Goal: Navigation & Orientation: Find specific page/section

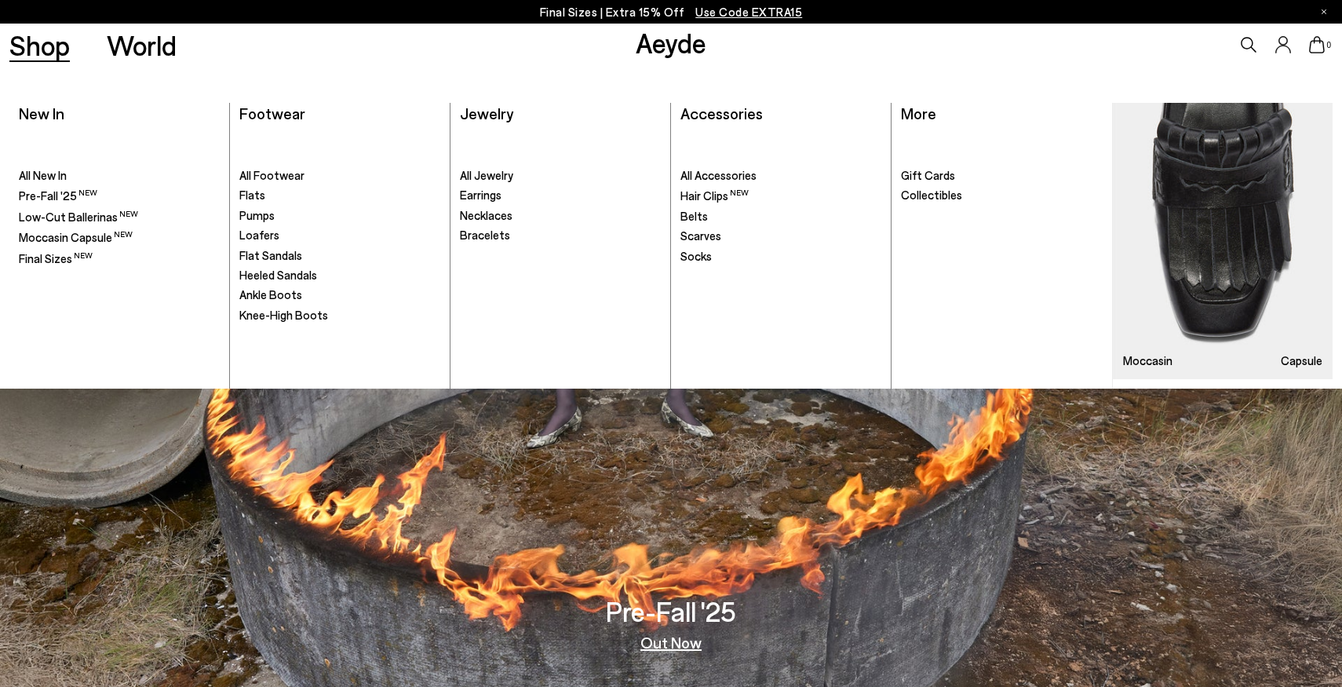
click at [53, 53] on link "Shop" at bounding box center [39, 44] width 60 height 27
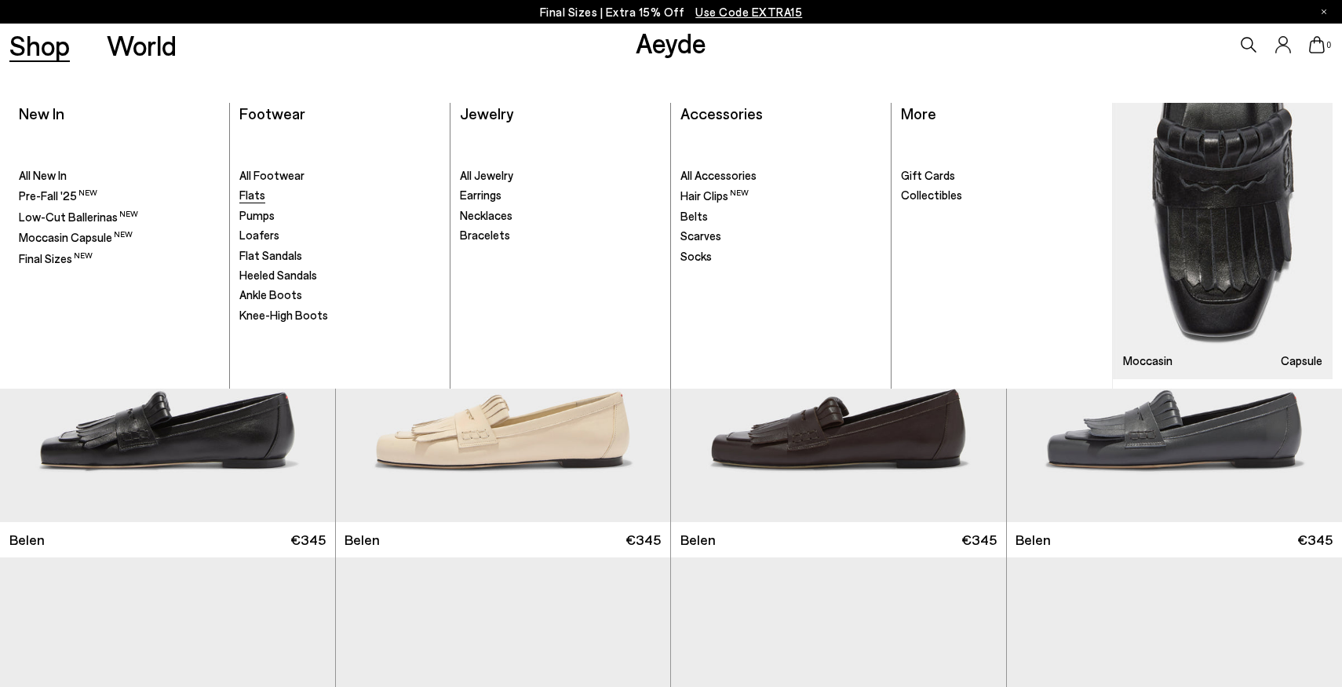
click at [255, 196] on span "Flats" at bounding box center [252, 195] width 26 height 14
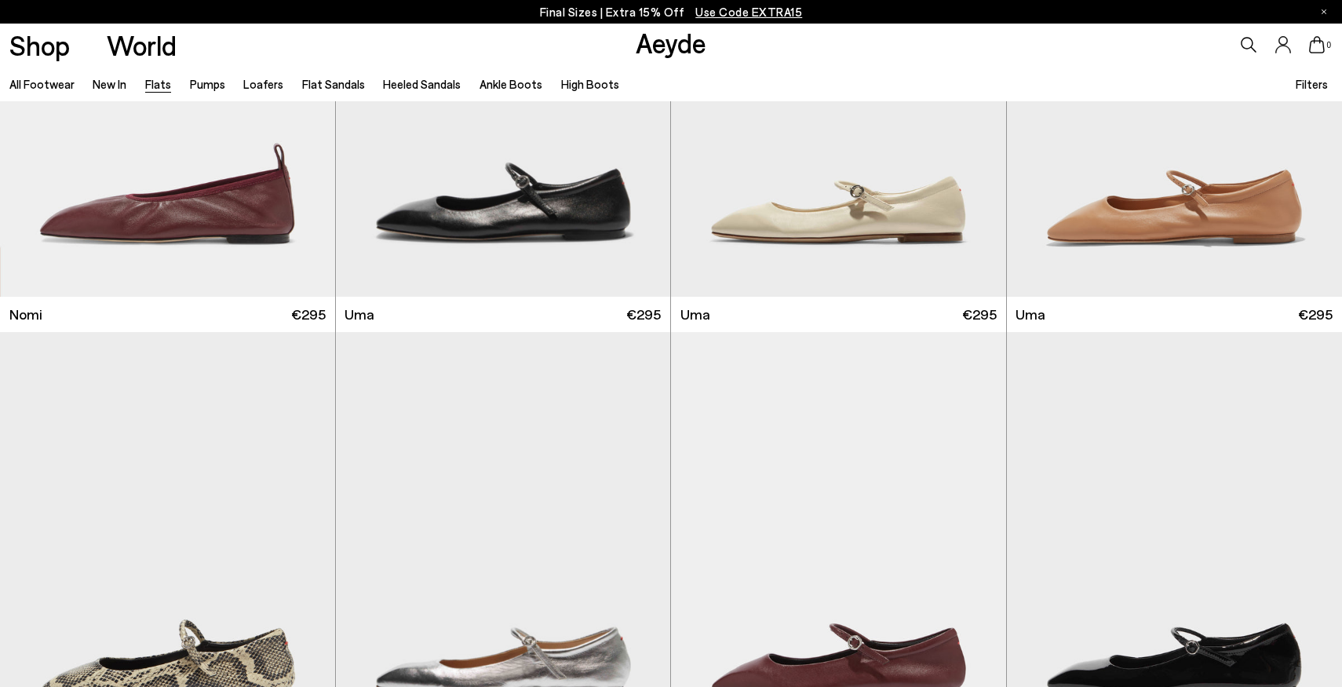
scroll to position [1138, 0]
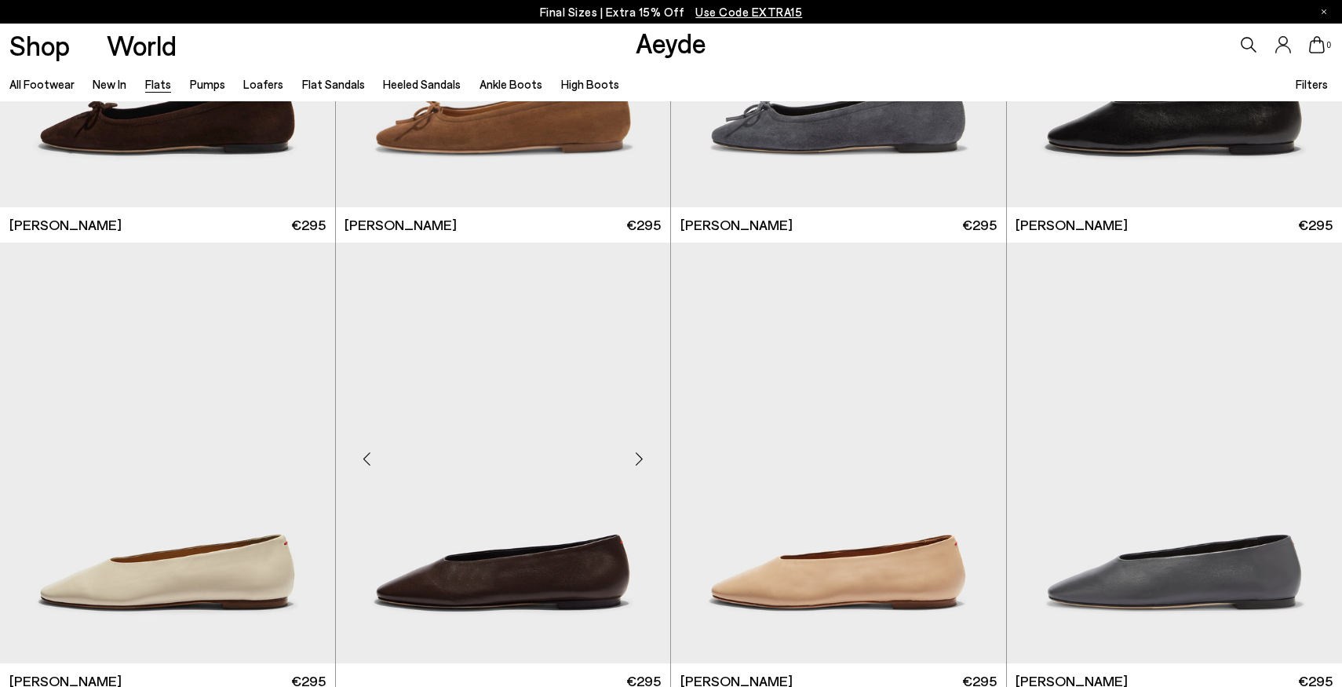
scroll to position [4421, 0]
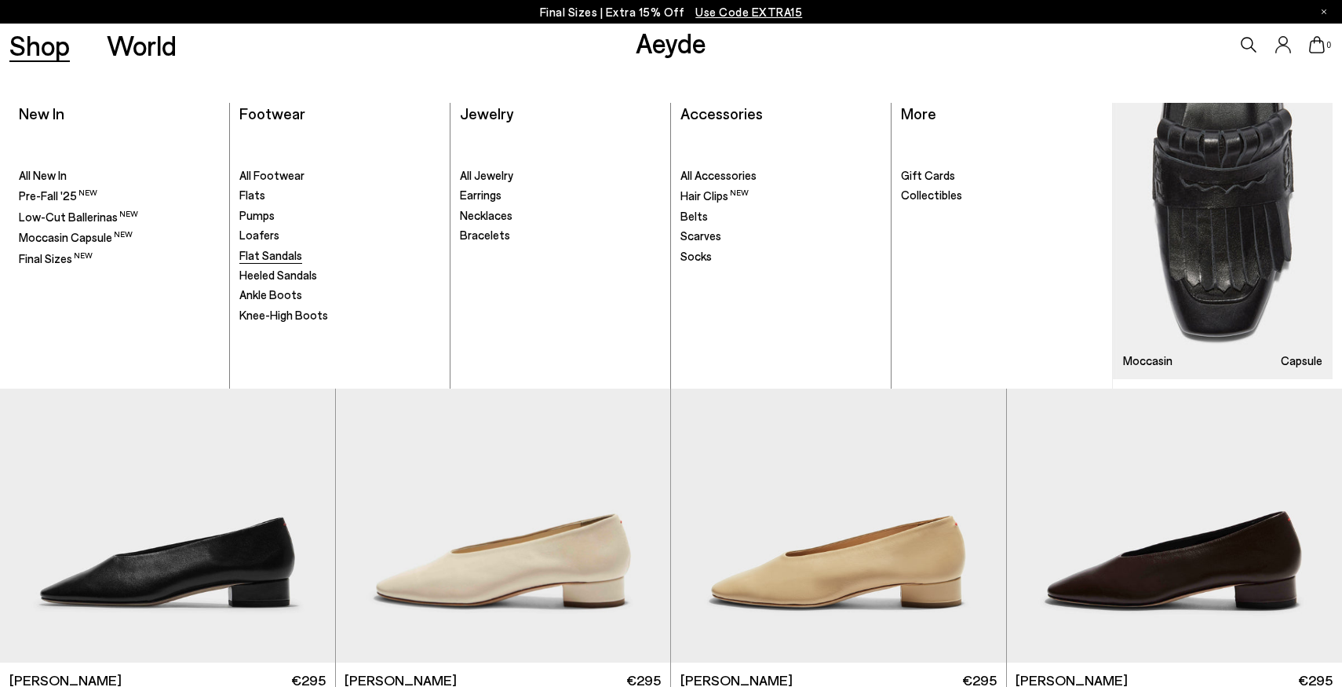
click at [279, 253] on span "Flat Sandals" at bounding box center [270, 255] width 63 height 14
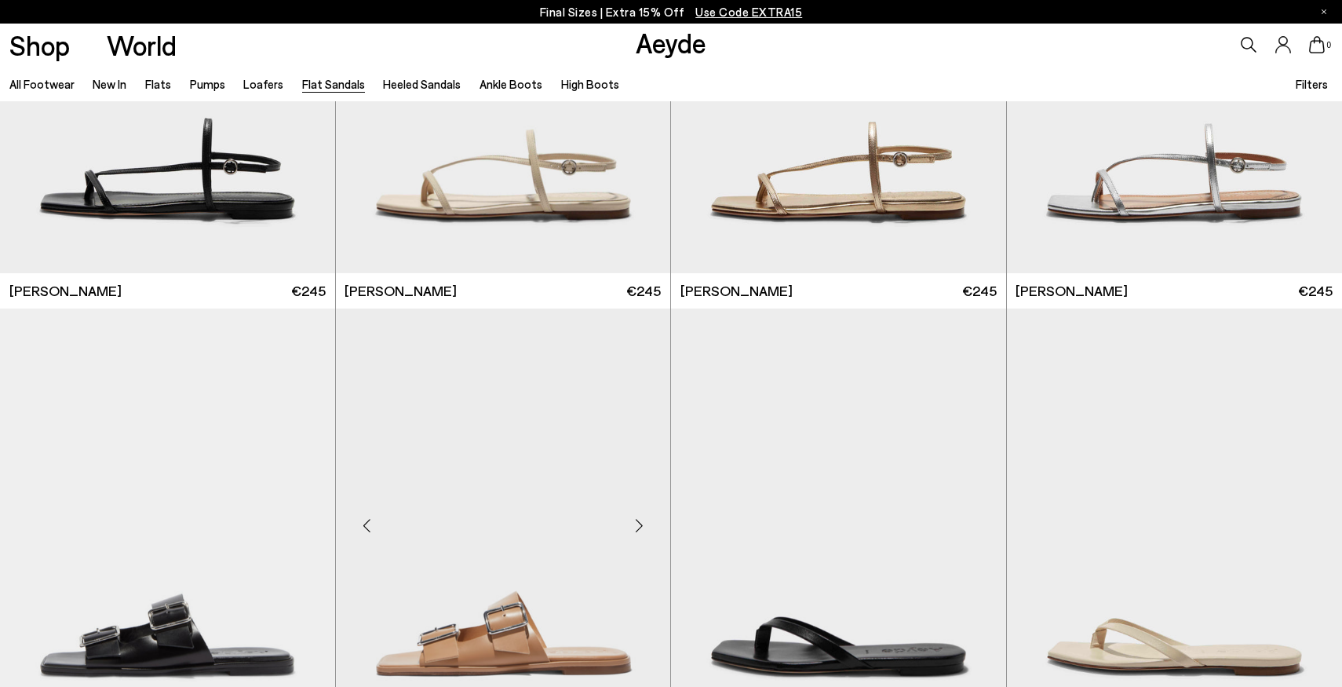
scroll to position [2077, 0]
